Goal: Check status: Check status

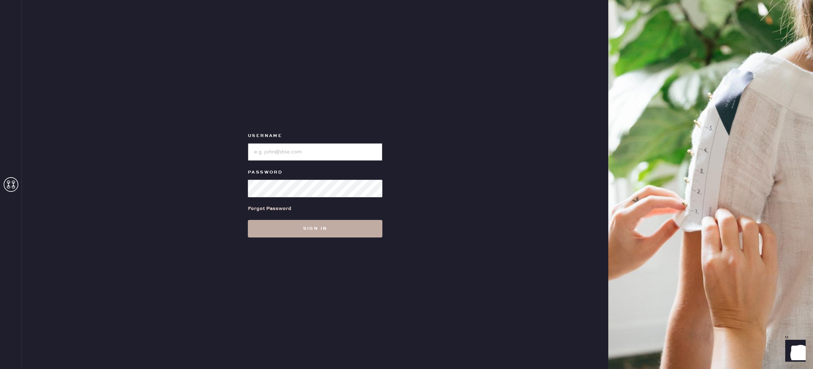
type input "reformationnorthpark"
click at [318, 233] on button "Sign in" at bounding box center [315, 229] width 135 height 18
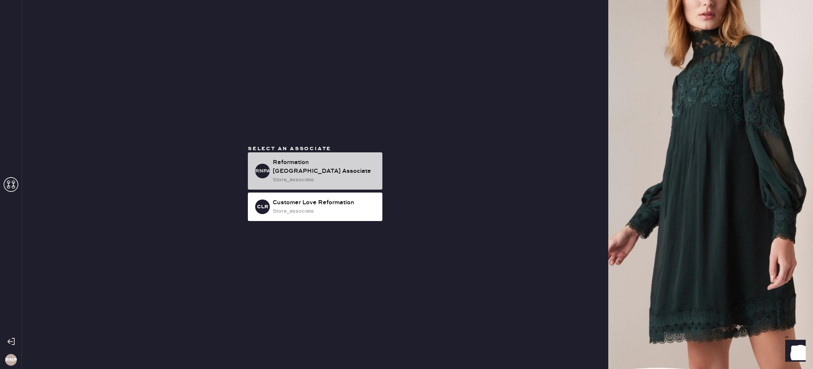
click at [329, 180] on div "RNPA Reformation [GEOGRAPHIC_DATA] Associate store_associate" at bounding box center [315, 170] width 135 height 37
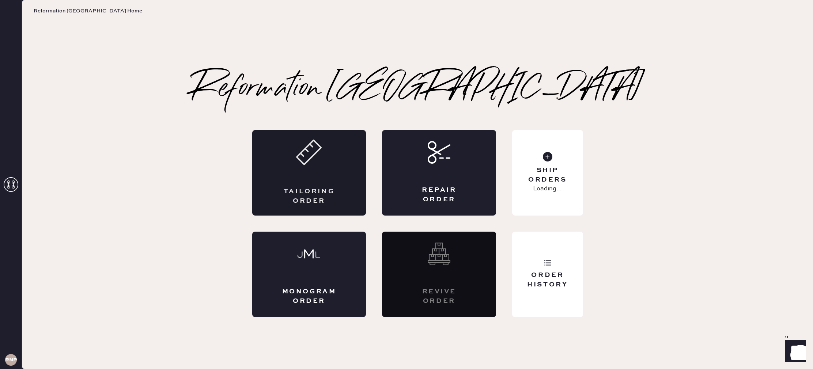
click at [322, 171] on div "Tailoring Order" at bounding box center [309, 173] width 114 height 86
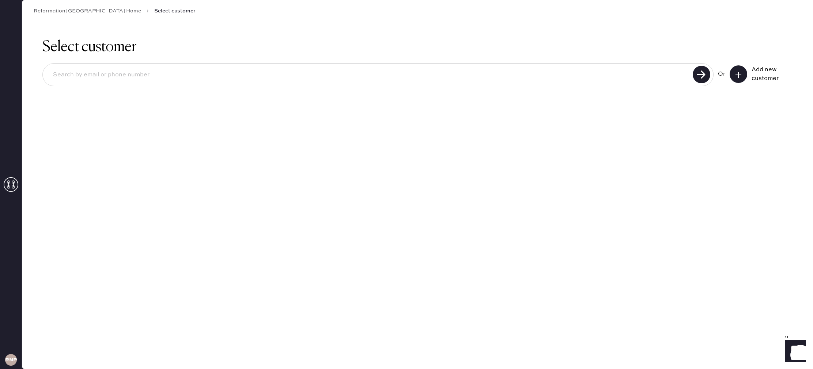
click at [8, 187] on icon at bounding box center [11, 184] width 15 height 15
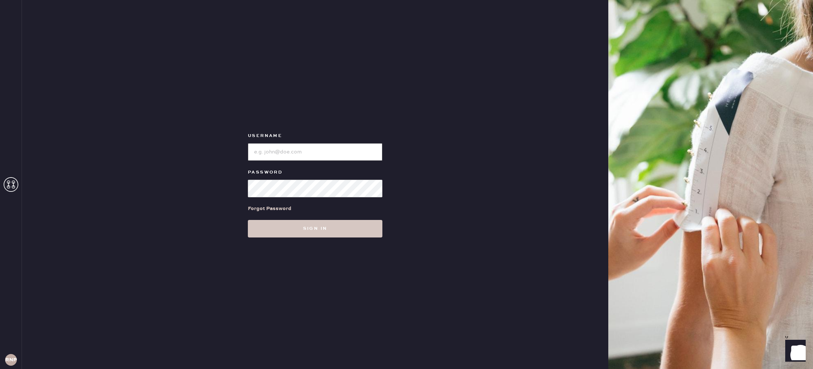
type input "reformationnorthpark"
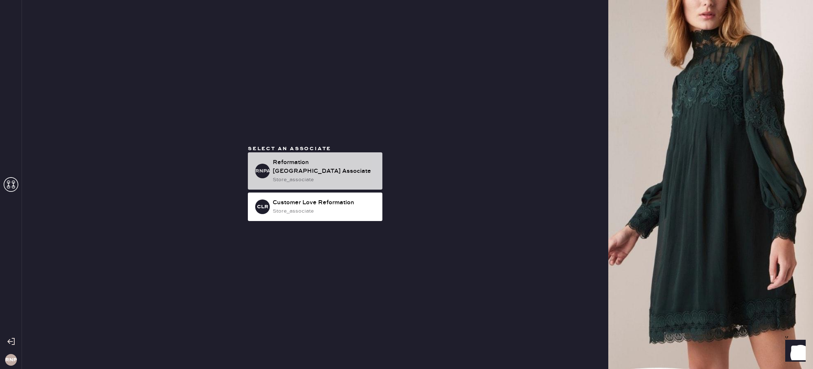
drag, startPoint x: 317, startPoint y: 177, endPoint x: 317, endPoint y: 181, distance: 4.8
click at [317, 177] on div "store_associate" at bounding box center [325, 180] width 104 height 8
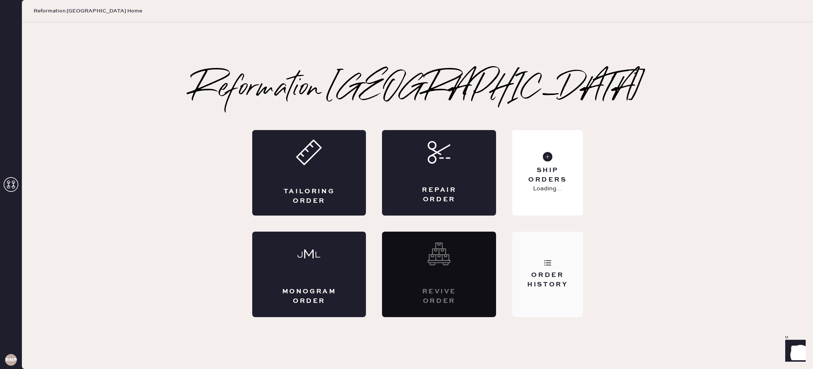
click at [569, 298] on div "Order History" at bounding box center [547, 275] width 71 height 86
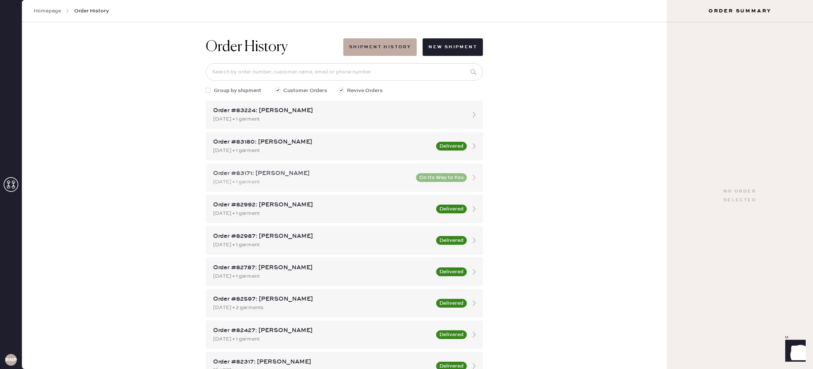
click at [348, 172] on div "Order #83171: [PERSON_NAME]" at bounding box center [312, 173] width 199 height 9
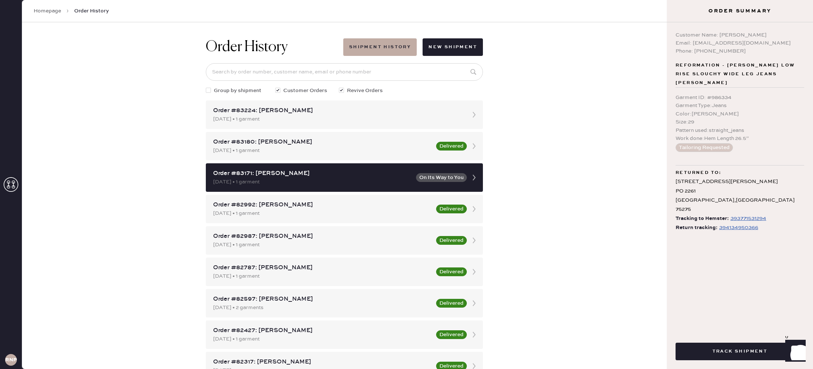
click at [740, 223] on div "394134950366" at bounding box center [738, 227] width 39 height 9
drag, startPoint x: 771, startPoint y: 210, endPoint x: 721, endPoint y: 214, distance: 50.3
click at [717, 223] on div "Return tracking: 394134950366" at bounding box center [740, 227] width 129 height 9
copy div "394134950366"
